Goal: Task Accomplishment & Management: Manage account settings

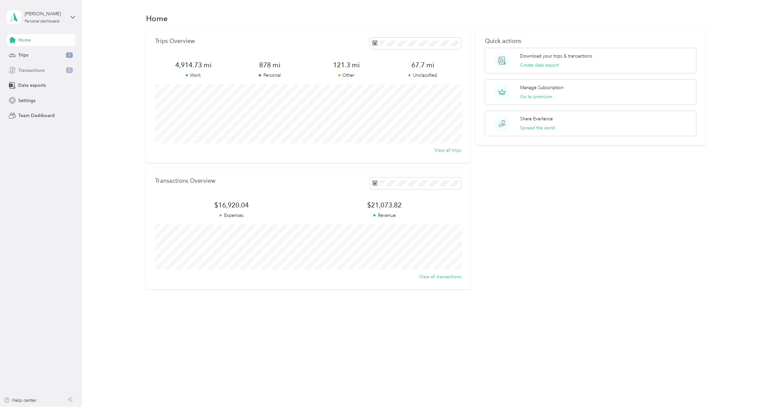
click at [27, 69] on span "Transactions" at bounding box center [31, 70] width 26 height 7
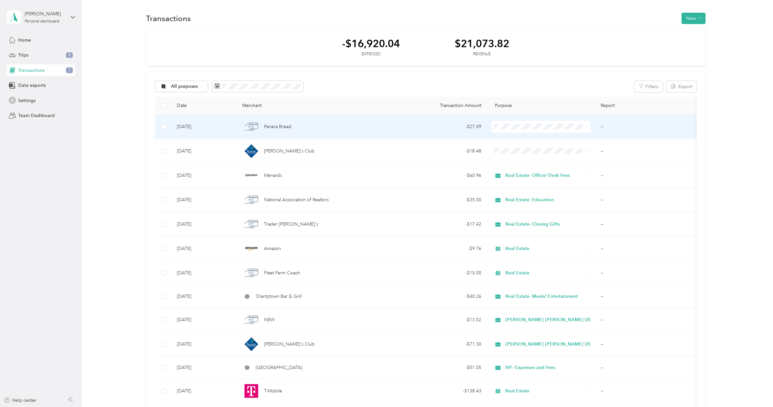
click at [277, 125] on span "Panera Bread" at bounding box center [277, 126] width 27 height 7
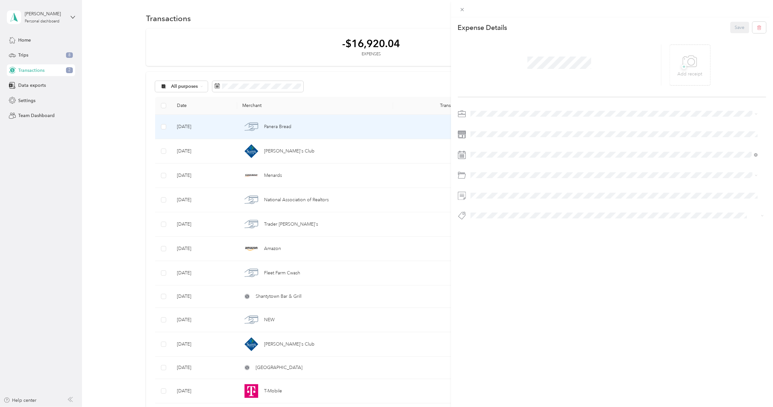
click at [516, 171] on div "Real Estate- Meals/ Entertainment" at bounding box center [614, 169] width 283 height 7
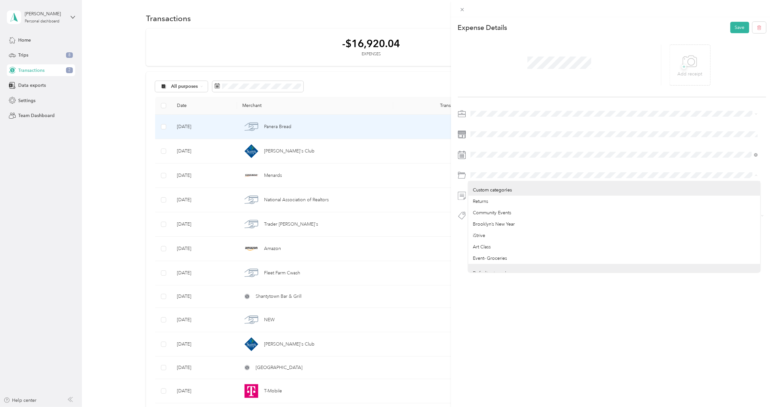
click at [431, 176] on div "This expense cannot be edited because it is either under review, approved, or p…" at bounding box center [386, 203] width 773 height 407
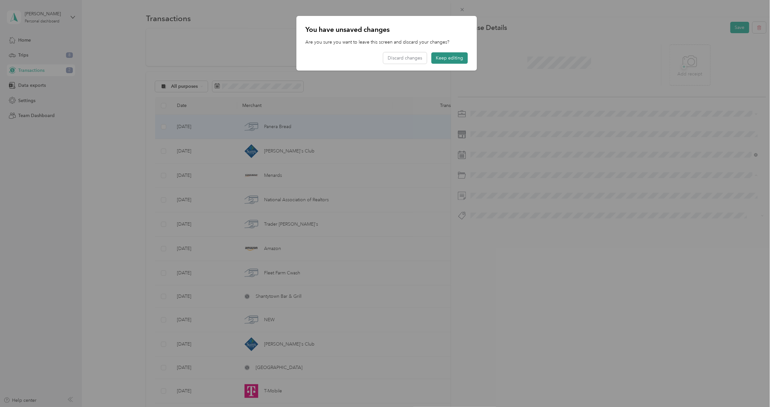
click at [443, 61] on button "Keep editing" at bounding box center [449, 57] width 36 height 11
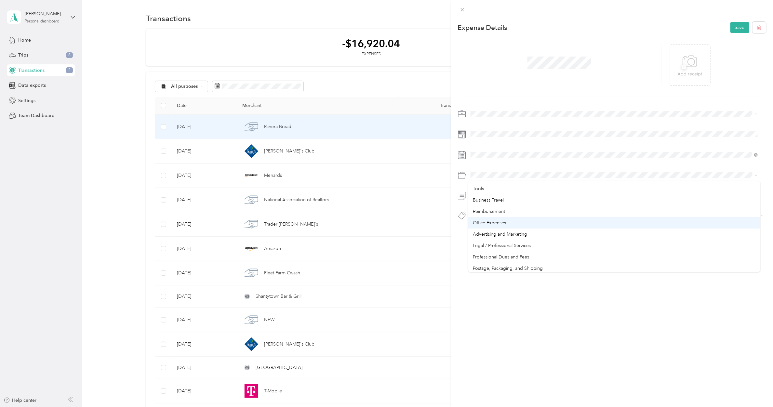
scroll to position [285, 0]
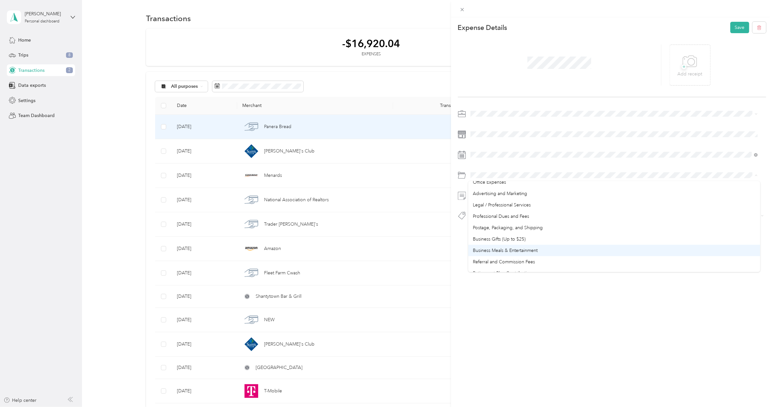
click at [510, 247] on div "Business Meals & Entertainment" at bounding box center [614, 250] width 283 height 7
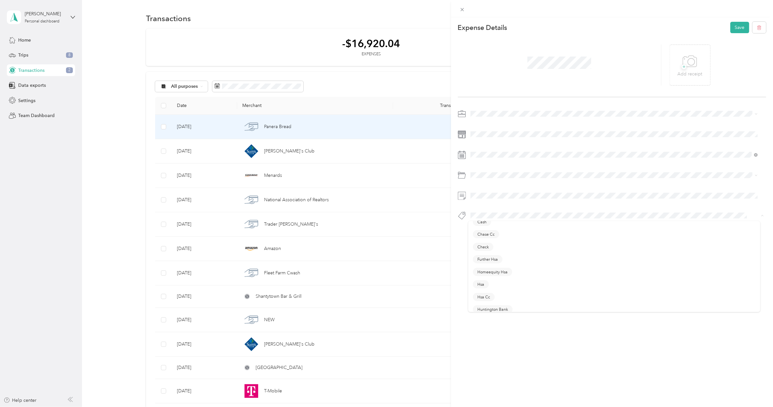
scroll to position [134, 0]
click at [485, 293] on span "Truestone Cc" at bounding box center [489, 294] width 23 height 6
click at [761, 9] on div at bounding box center [386, 14] width 773 height 29
click at [762, 12] on div at bounding box center [386, 14] width 773 height 29
click at [732, 27] on button "Save" at bounding box center [740, 27] width 19 height 11
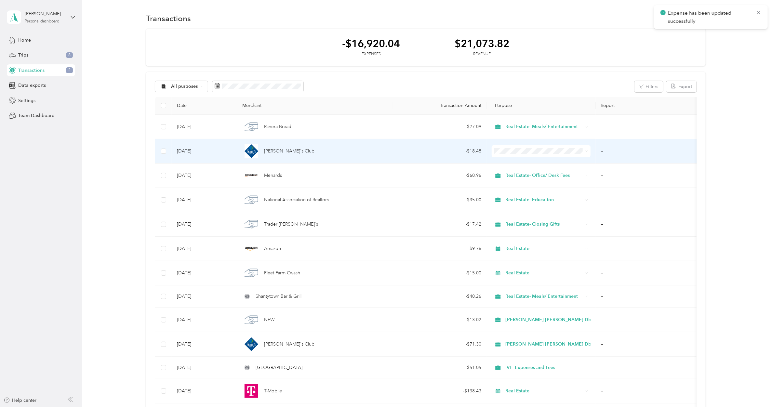
click at [319, 152] on div "[PERSON_NAME]'s Club" at bounding box center [314, 151] width 145 height 14
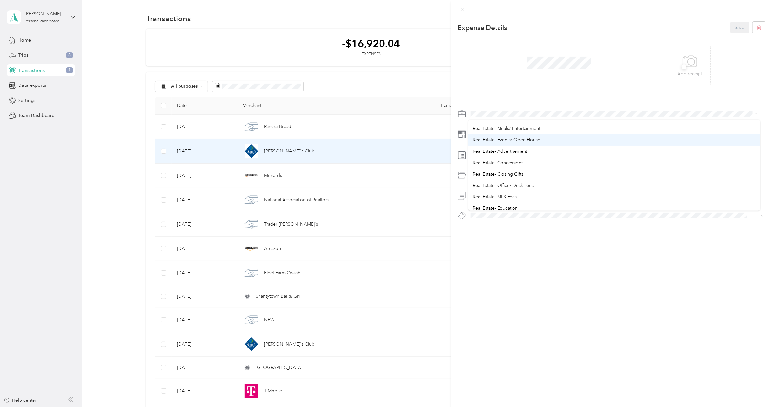
scroll to position [122, 0]
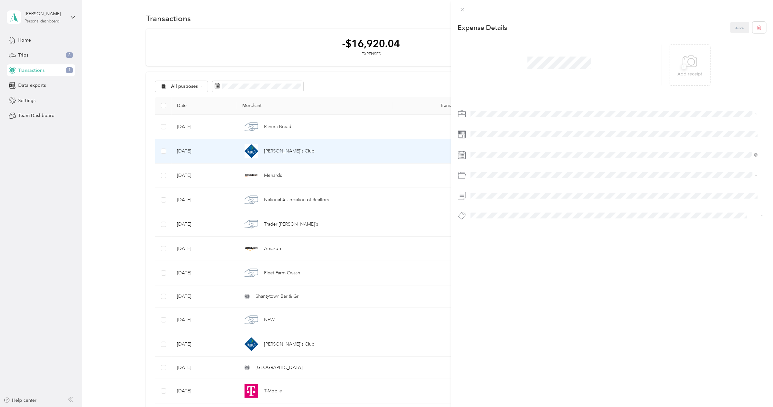
click at [524, 164] on div "[PERSON_NAME] [PERSON_NAME] Dba Creative Flow" at bounding box center [614, 162] width 283 height 7
click at [489, 269] on span "Spark Cc" at bounding box center [486, 269] width 16 height 6
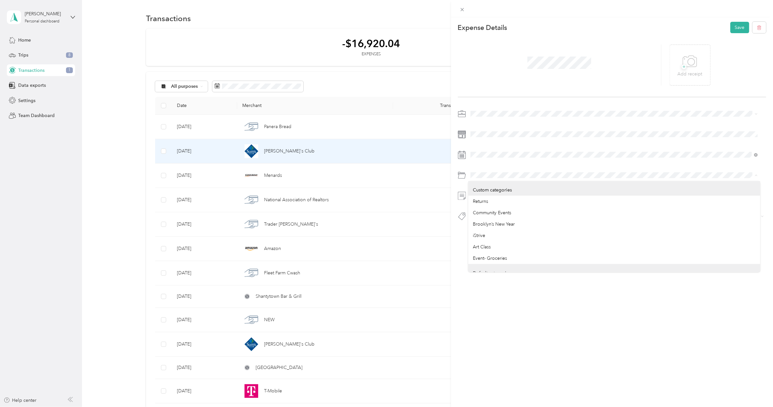
click at [450, 175] on div "This expense cannot be edited because it is either under review, approved, or p…" at bounding box center [386, 203] width 773 height 407
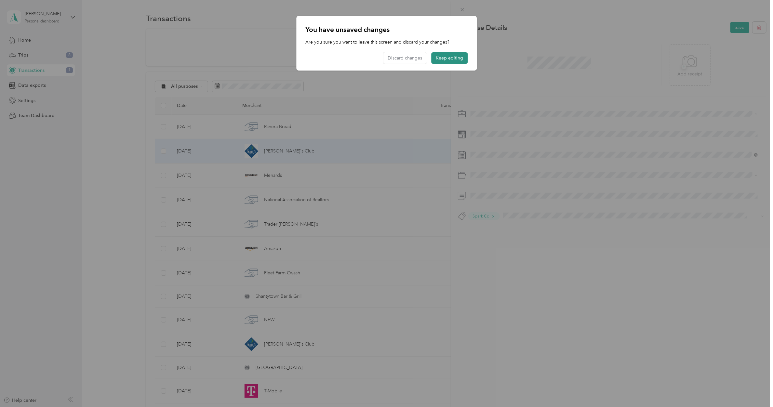
click at [446, 59] on button "Keep editing" at bounding box center [449, 57] width 36 height 11
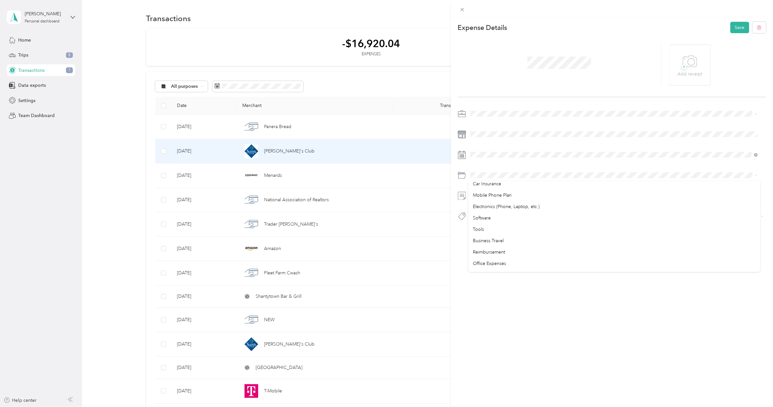
scroll to position [244, 0]
click at [488, 210] on span "Reimbursement" at bounding box center [489, 212] width 32 height 6
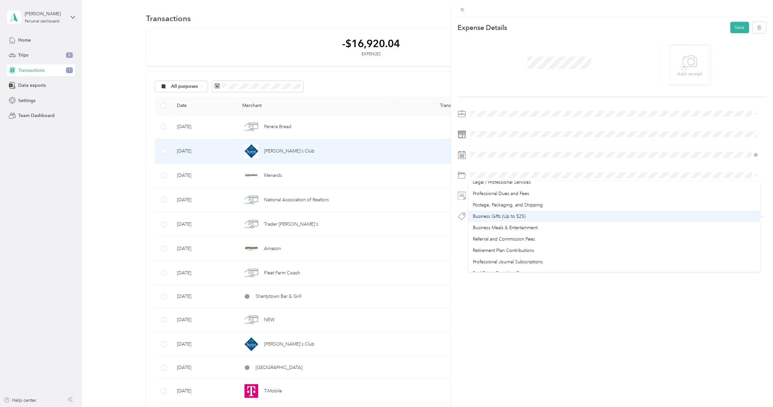
scroll to position [325, 0]
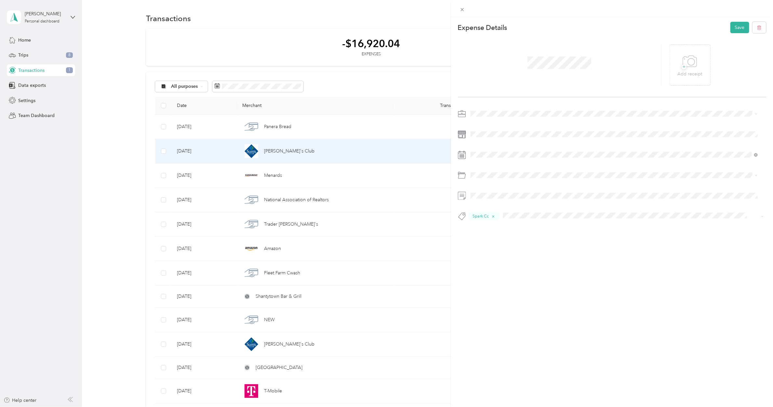
click at [518, 212] on li "Business Meals & Entertainment" at bounding box center [614, 209] width 292 height 11
click at [731, 28] on button "Save" at bounding box center [740, 27] width 19 height 11
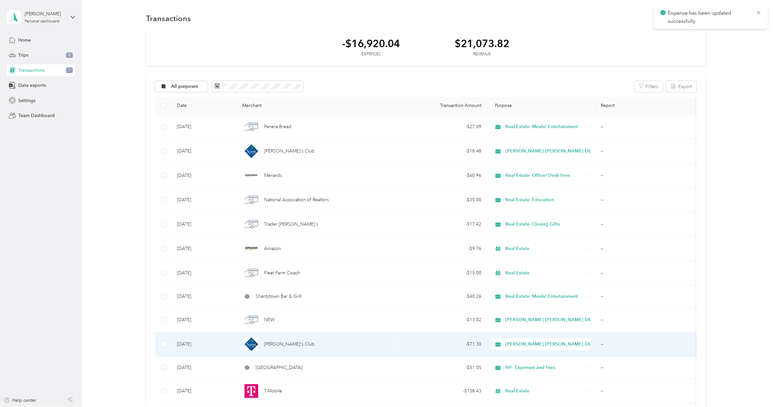
click at [439, 343] on div "- $71.30" at bounding box center [440, 344] width 83 height 7
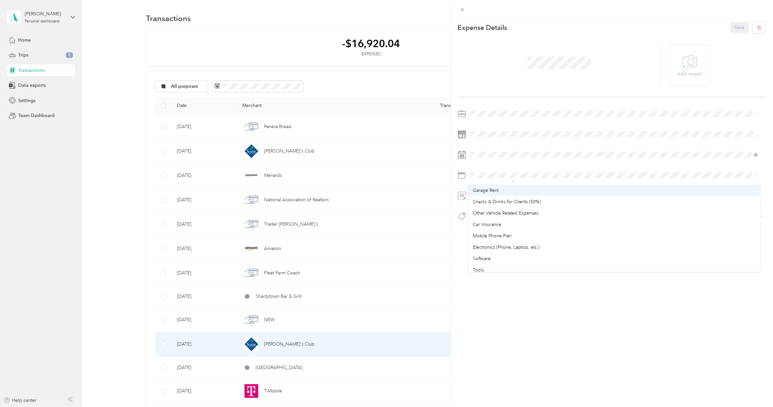
scroll to position [203, 0]
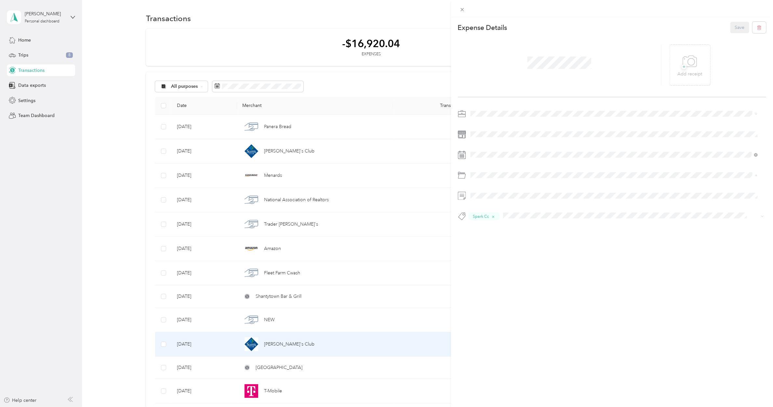
click at [509, 250] on div "Reimbursement" at bounding box center [614, 252] width 283 height 7
click at [731, 25] on button "Save" at bounding box center [740, 27] width 19 height 11
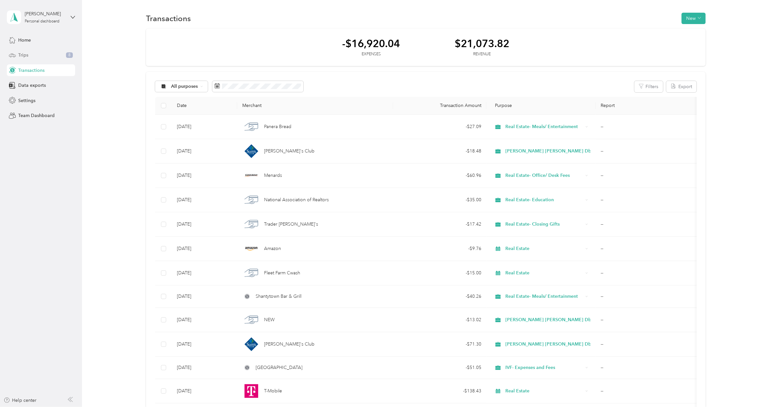
click at [62, 58] on div "Trips 8" at bounding box center [41, 55] width 68 height 12
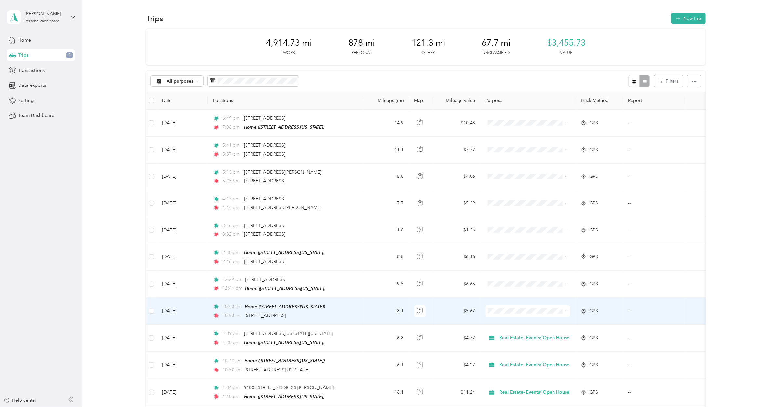
click at [357, 311] on td "10:40 am Home ([STREET_ADDRESS][US_STATE] , [GEOGRAPHIC_DATA], [GEOGRAPHIC_DATA…" at bounding box center [286, 311] width 156 height 27
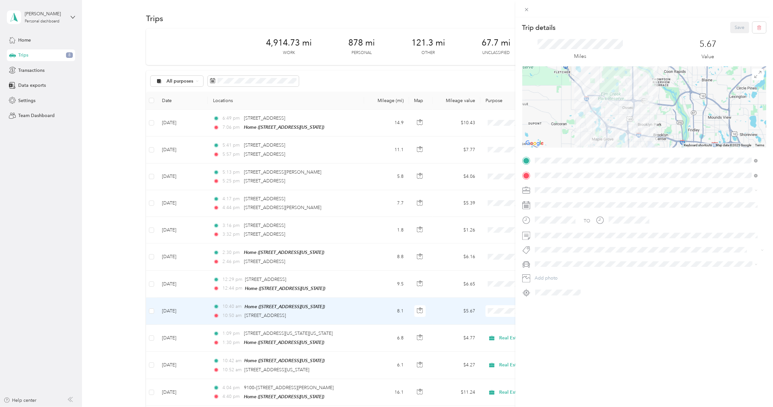
drag, startPoint x: 664, startPoint y: 100, endPoint x: 659, endPoint y: 119, distance: 19.9
click at [659, 119] on div at bounding box center [644, 106] width 244 height 81
click at [756, 76] on icon at bounding box center [758, 74] width 7 height 7
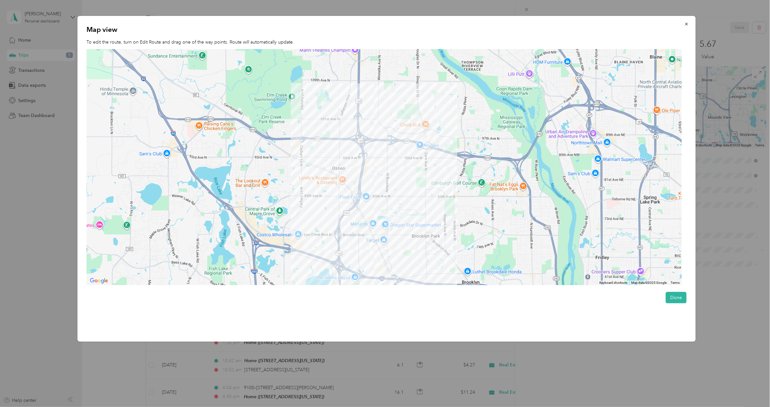
drag, startPoint x: 416, startPoint y: 99, endPoint x: 417, endPoint y: 176, distance: 77.1
click at [417, 176] on div at bounding box center [384, 167] width 595 height 236
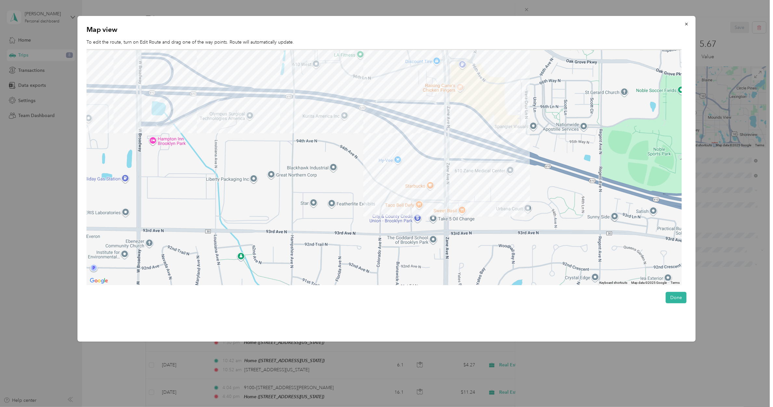
drag, startPoint x: 430, startPoint y: 145, endPoint x: 431, endPoint y: 189, distance: 43.6
click at [431, 189] on div at bounding box center [384, 167] width 595 height 236
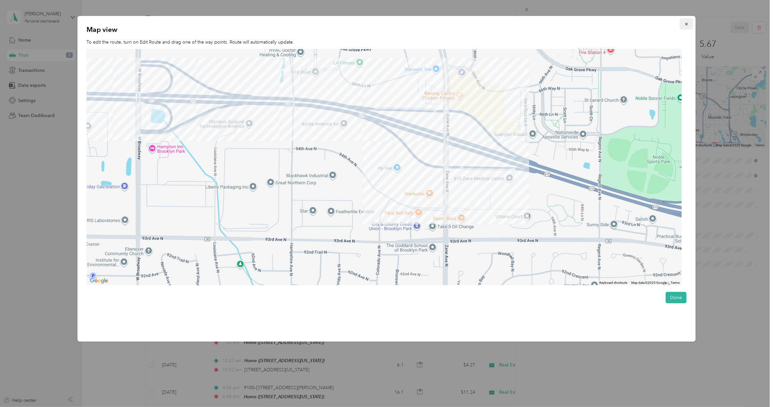
click at [685, 23] on button "button" at bounding box center [687, 23] width 14 height 11
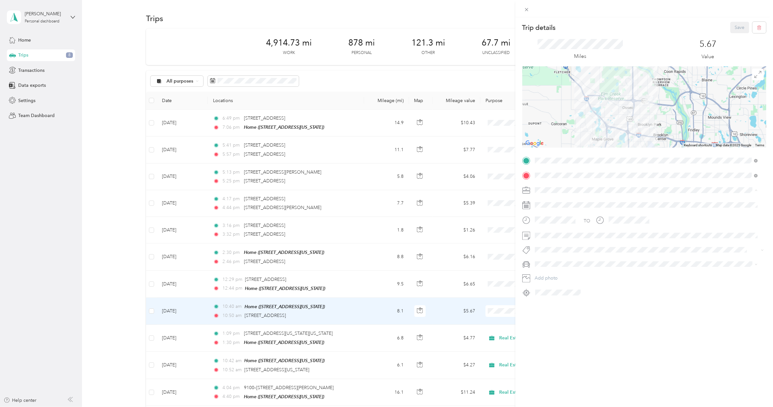
click at [594, 249] on li "Real Estate- Meals/ Entertainment" at bounding box center [647, 247] width 228 height 11
click at [734, 29] on button "Save" at bounding box center [740, 27] width 19 height 11
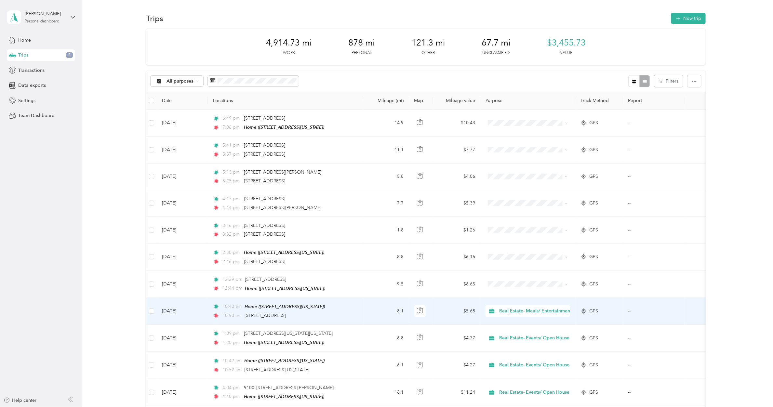
click at [363, 309] on td "10:40 am Home ([STREET_ADDRESS][US_STATE] , [GEOGRAPHIC_DATA], [GEOGRAPHIC_DATA…" at bounding box center [286, 311] width 156 height 27
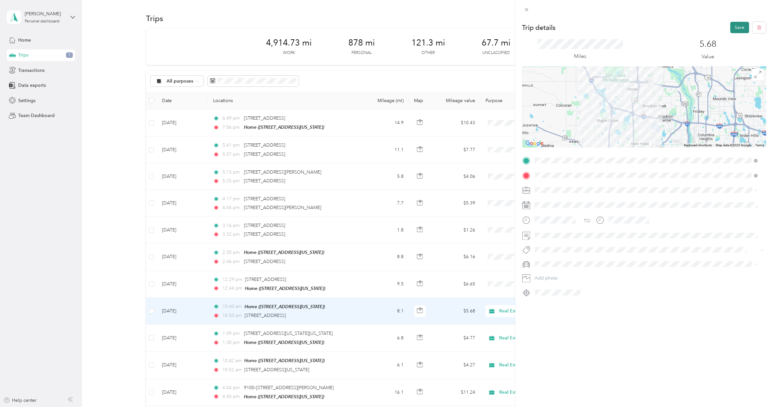
click at [731, 25] on button "Save" at bounding box center [740, 27] width 19 height 11
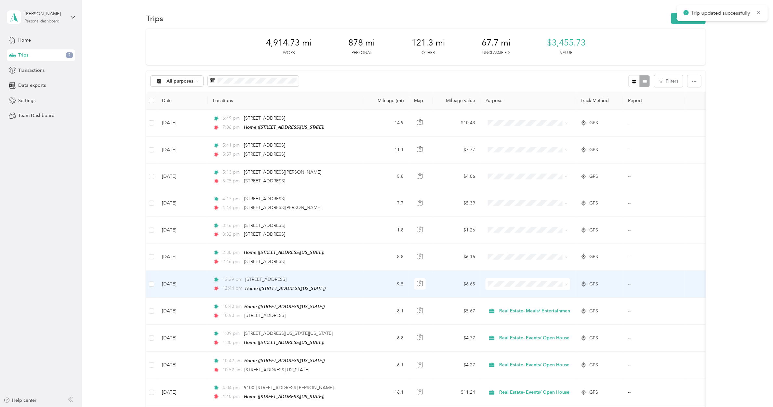
click at [361, 288] on td "12:29 pm [STREET_ADDRESS] 12:44 pm Home ([STREET_ADDRESS][US_STATE] , [GEOGRAPH…" at bounding box center [286, 284] width 156 height 27
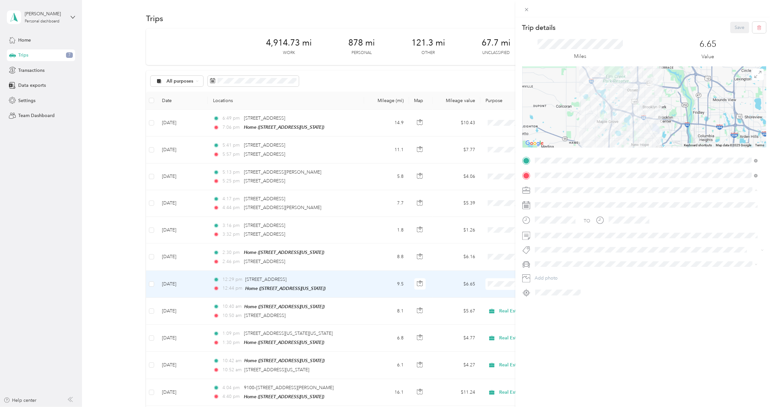
click at [579, 248] on div "Real Estate- Meals/ Entertainment" at bounding box center [646, 247] width 219 height 7
click at [736, 25] on button "Save" at bounding box center [740, 27] width 19 height 11
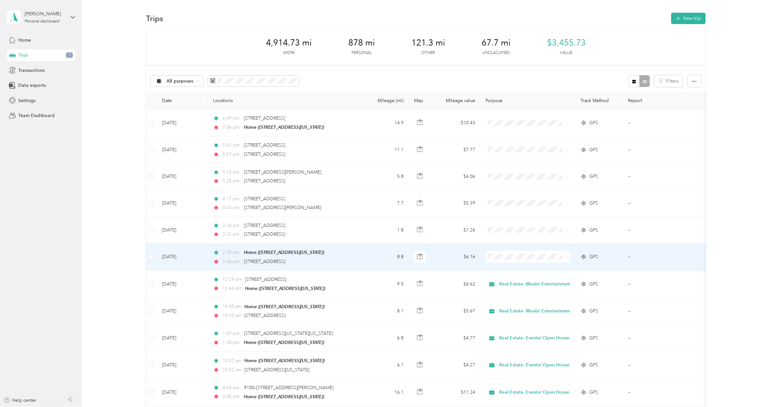
click at [359, 258] on td "2:30 pm Home ([STREET_ADDRESS][US_STATE] , [GEOGRAPHIC_DATA]) 2:46 pm [STREET_A…" at bounding box center [286, 257] width 156 height 27
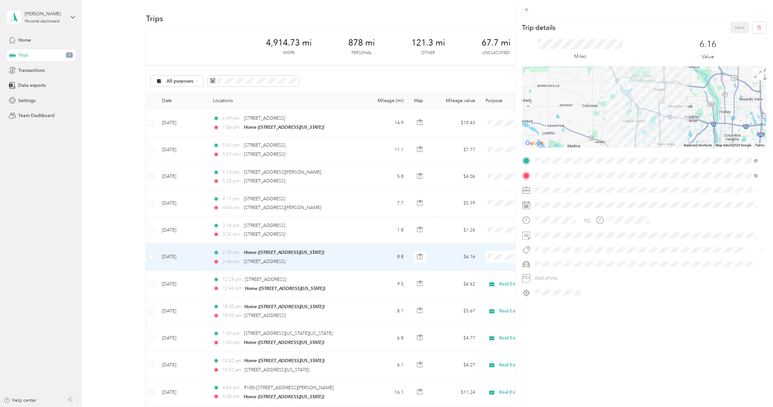
click at [567, 225] on span "IVF- Expenses and Fees" at bounding box center [561, 225] width 49 height 6
click at [736, 26] on button "Save" at bounding box center [740, 27] width 19 height 11
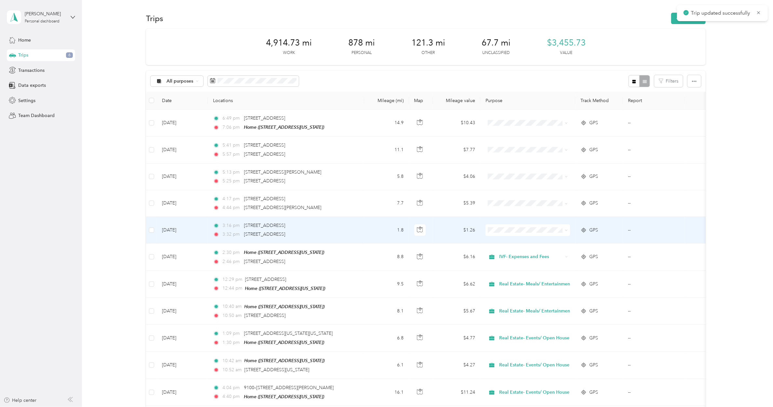
click at [347, 230] on div "3:16 pm [STREET_ADDRESS] 3:32 pm [STREET_ADDRESS]" at bounding box center [281, 230] width 137 height 16
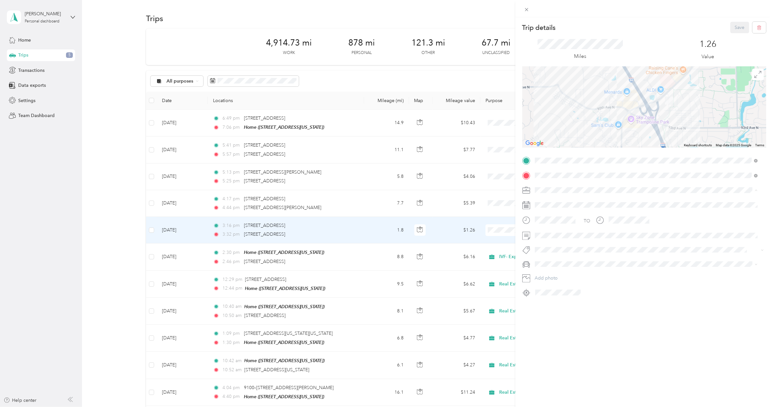
click at [563, 222] on span "IVF- Expenses and Fees" at bounding box center [561, 225] width 49 height 6
click at [732, 28] on button "Save" at bounding box center [740, 27] width 19 height 11
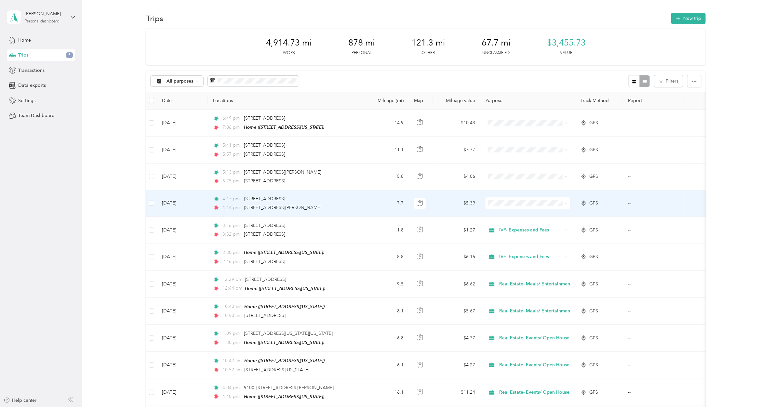
click at [344, 203] on div "4:17 pm [STREET_ADDRESS] 4:44 pm [STREET_ADDRESS][PERSON_NAME]" at bounding box center [281, 204] width 137 height 16
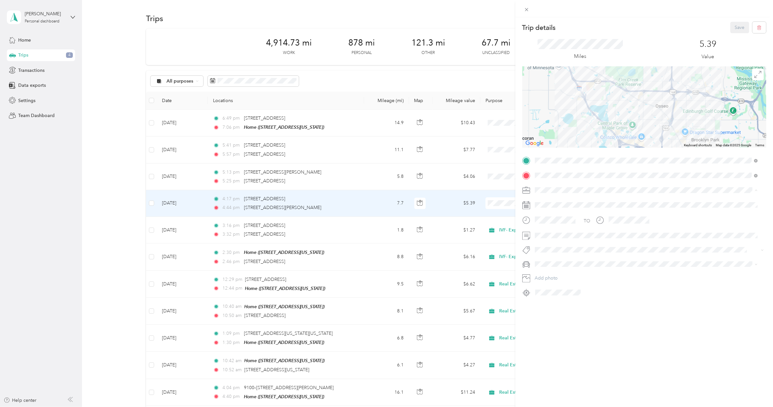
click at [604, 260] on span "Real Estate- Events/ Open House" at bounding box center [570, 259] width 67 height 6
click at [521, 237] on form "Trip details Save This trip cannot be edited because it is either under review,…" at bounding box center [645, 160] width 258 height 276
click at [732, 26] on button "Save" at bounding box center [740, 27] width 19 height 11
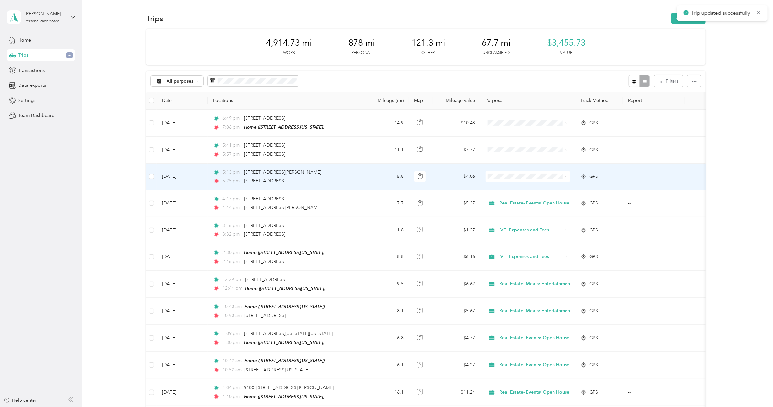
click at [349, 180] on div "5:25 pm [STREET_ADDRESS]" at bounding box center [281, 181] width 137 height 7
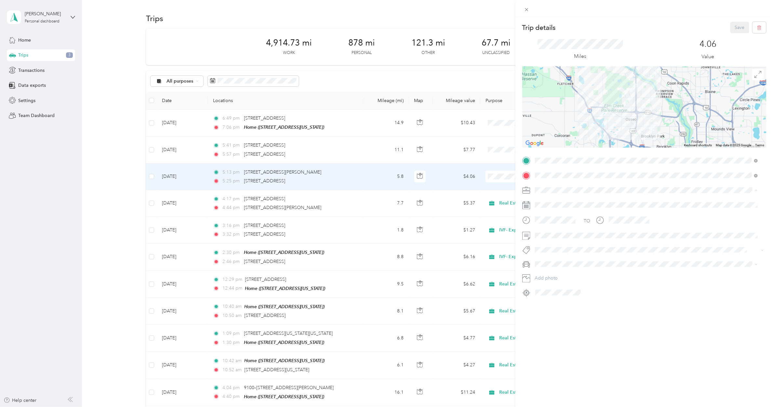
click at [570, 257] on span "Real Estate- Events/ Open House" at bounding box center [570, 259] width 67 height 6
click at [735, 26] on button "Save" at bounding box center [740, 27] width 19 height 11
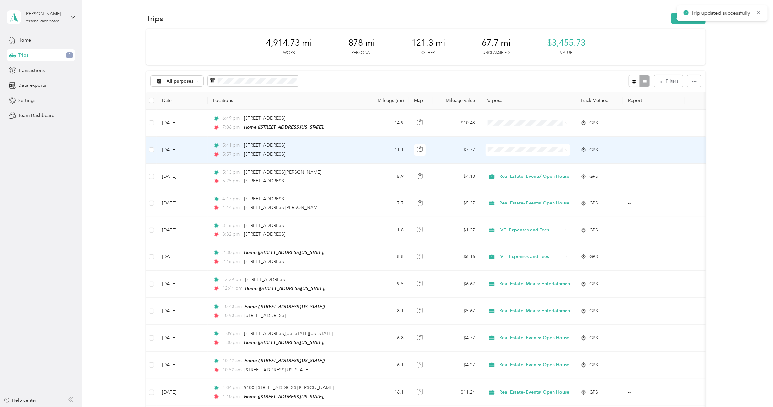
click at [357, 151] on td "5:41 pm [STREET_ADDRESS][PERSON_NAME] 5:57 pm [STREET_ADDRESS]" at bounding box center [286, 150] width 156 height 27
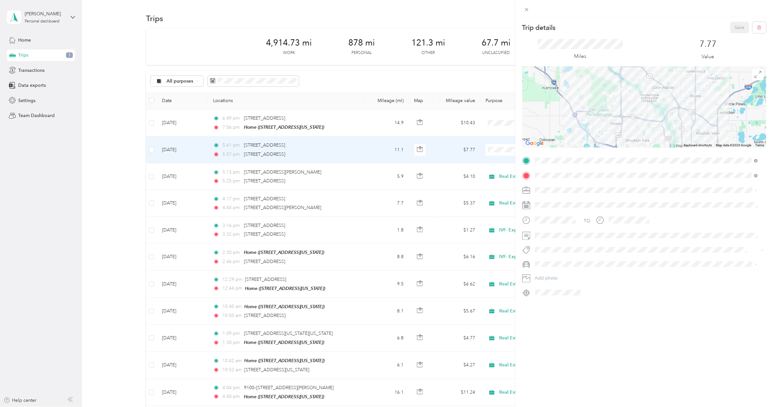
click at [581, 259] on span "Real Estate- Events/ Open House" at bounding box center [570, 259] width 67 height 6
click at [731, 24] on button "Save" at bounding box center [740, 27] width 19 height 11
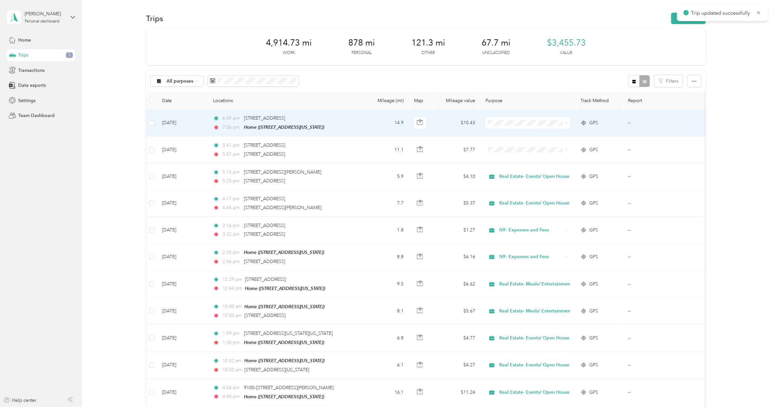
click at [364, 119] on td "14.9" at bounding box center [386, 123] width 45 height 27
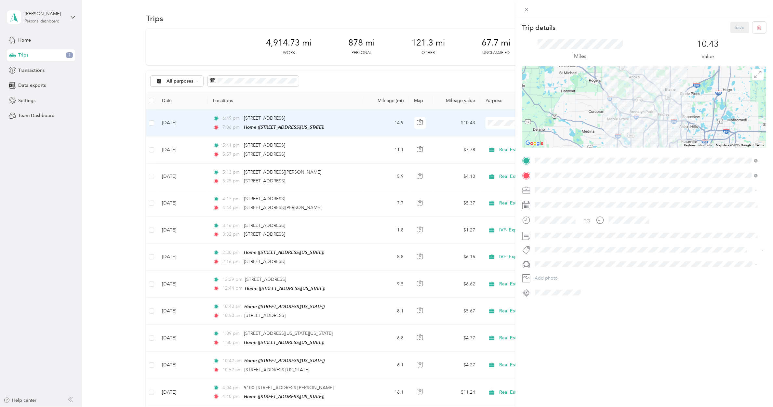
click at [573, 256] on span "Real Estate- Events/ Open House" at bounding box center [570, 259] width 67 height 6
click at [731, 26] on button "Save" at bounding box center [740, 27] width 19 height 11
